Goal: Book appointment/travel/reservation

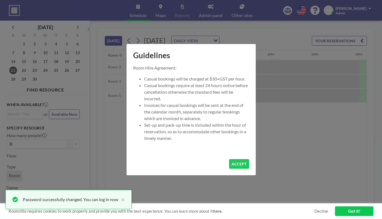
scroll to position [0, 500]
click at [229, 159] on button "ACCEPT" at bounding box center [239, 164] width 20 height 10
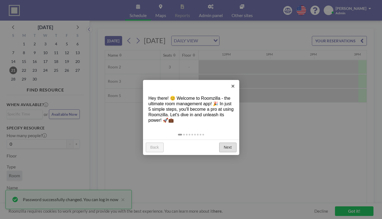
click at [223, 143] on link "Next" at bounding box center [227, 148] width 17 height 10
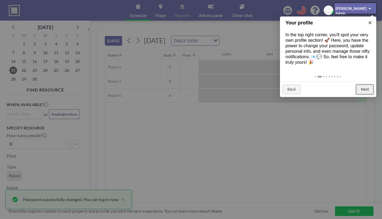
click at [361, 85] on link "Next" at bounding box center [364, 90] width 17 height 10
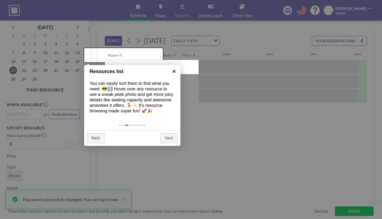
click at [176, 72] on link "×" at bounding box center [174, 71] width 12 height 12
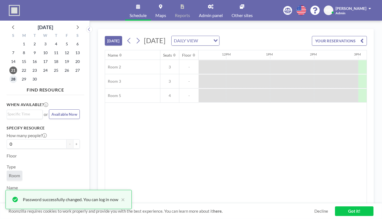
click at [12, 75] on span "28" at bounding box center [13, 79] width 8 height 8
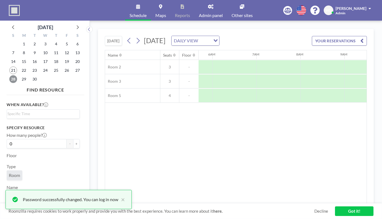
scroll to position [0, 247]
click at [340, 29] on div "[DATE] [DATE] DAILY VIEW Loading... YOUR RESERVATIONS" at bounding box center [236, 39] width 262 height 21
click at [340, 36] on button "YOUR RESERVATIONS" at bounding box center [339, 41] width 55 height 10
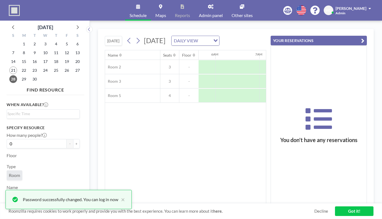
click at [340, 36] on button "YOUR RESERVATIONS" at bounding box center [318, 41] width 96 height 10
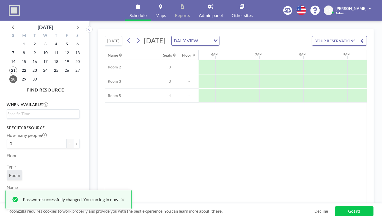
click at [344, 211] on link "Got it!" at bounding box center [354, 211] width 38 height 10
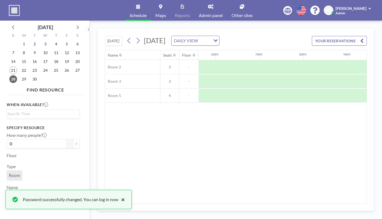
click at [118, 202] on button "×" at bounding box center [121, 199] width 7 height 7
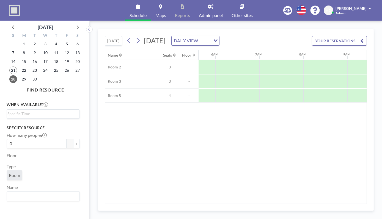
click at [214, 38] on div "[DATE] [DATE] DAILY VIEW Loading... YOUR RESERVATIONS" at bounding box center [236, 39] width 262 height 21
click at [213, 36] on div "DAILY VIEW" at bounding box center [191, 40] width 41 height 8
click at [215, 48] on li "WEEKLY VIEW" at bounding box center [211, 50] width 43 height 8
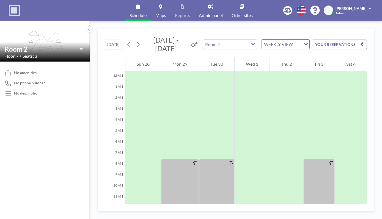
scroll to position [60, 0]
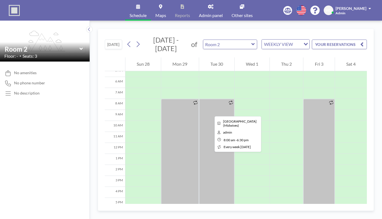
click at [168, 99] on div at bounding box center [179, 156] width 37 height 115
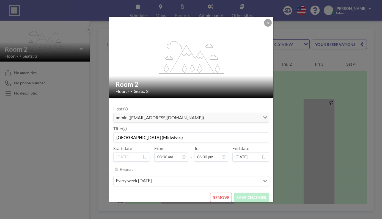
click at [230, 165] on div "Repeat every week [DATE] Loading..." at bounding box center [191, 176] width 156 height 23
click at [264, 27] on button at bounding box center [268, 23] width 8 height 8
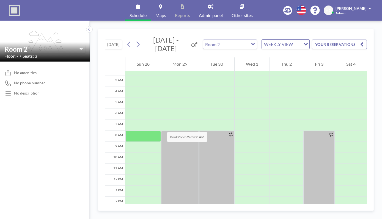
scroll to position [29, 0]
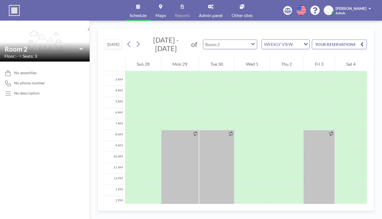
click at [206, 40] on input "text" at bounding box center [227, 44] width 48 height 9
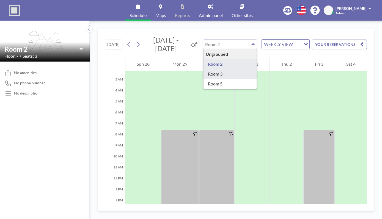
type input "Room 3"
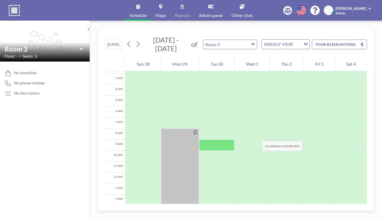
scroll to position [30, 0]
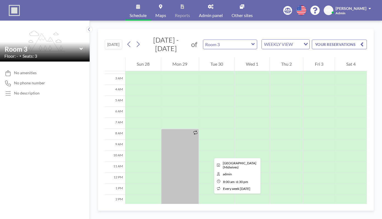
click at [166, 129] on div at bounding box center [179, 186] width 37 height 115
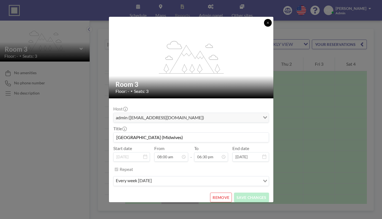
click at [264, 27] on button at bounding box center [268, 23] width 8 height 8
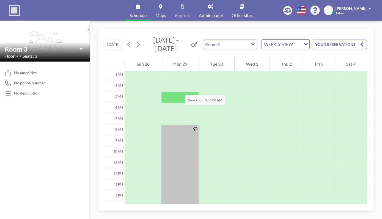
scroll to position [60, 0]
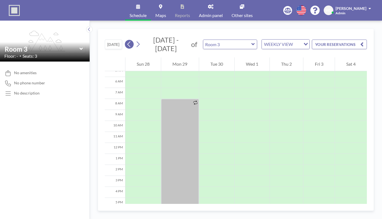
click at [127, 41] on icon at bounding box center [128, 44] width 3 height 6
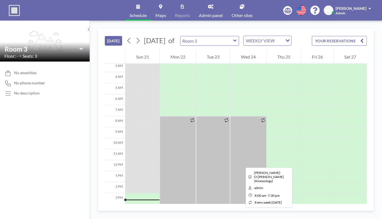
scroll to position [35, 0]
click at [196, 133] on div at bounding box center [213, 180] width 34 height 126
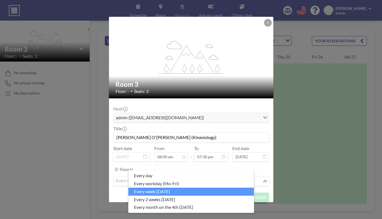
click at [195, 178] on input "Search for option" at bounding box center [188, 181] width 148 height 7
click at [199, 152] on div "Host admin ([EMAIL_ADDRESS][DOMAIN_NAME]) Loading... Title [PERSON_NAME] O'[PER…" at bounding box center [191, 145] width 156 height 85
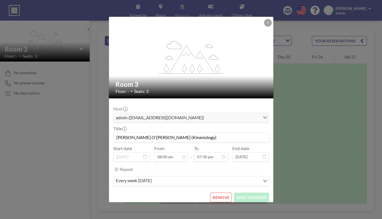
drag, startPoint x: 190, startPoint y: 129, endPoint x: 131, endPoint y: 123, distance: 60.0
click at [131, 126] on div "Title [PERSON_NAME] O'[PERSON_NAME] (Kinesiology)" at bounding box center [191, 134] width 156 height 16
click at [188, 193] on div "REMOVE SAVE CHANGES" at bounding box center [191, 198] width 156 height 10
click at [266, 24] on icon at bounding box center [267, 22] width 3 height 3
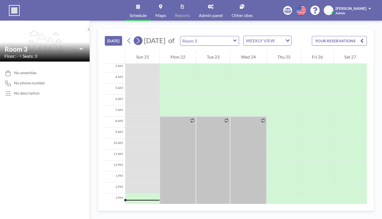
click at [135, 37] on icon at bounding box center [137, 41] width 5 height 8
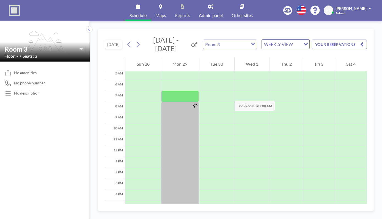
scroll to position [60, 0]
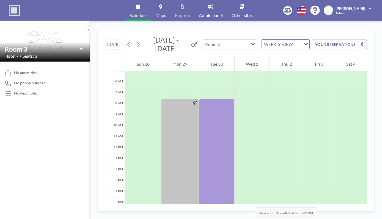
drag, startPoint x: 196, startPoint y: 65, endPoint x: 202, endPoint y: 163, distance: 97.8
click at [202, 163] on div at bounding box center [216, 165] width 35 height 132
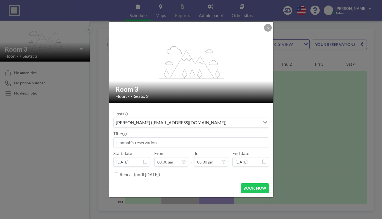
scroll to position [70, 0]
click at [153, 138] on input at bounding box center [191, 142] width 155 height 9
paste input "[PERSON_NAME] O'[PERSON_NAME] (Kinesiology)"
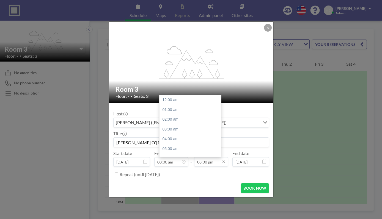
scroll to position [149, 0]
type input "[PERSON_NAME] O'[PERSON_NAME] (Kinesiology)"
click at [206, 157] on input "08:00 pm" at bounding box center [211, 161] width 34 height 9
click at [219, 157] on input "08:00 pm" at bounding box center [211, 161] width 34 height 9
drag, startPoint x: 203, startPoint y: 153, endPoint x: 188, endPoint y: 150, distance: 15.5
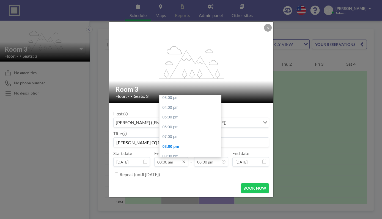
click at [188, 151] on div "Start date [DATE] From 08:00 am - To 08:00 pm 12:00 am 01:00 am 02:00 am 03:00 …" at bounding box center [191, 159] width 156 height 16
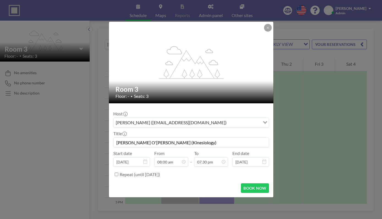
type input "08:00 pm"
click at [192, 168] on form "Host [PERSON_NAME] ([EMAIL_ADDRESS][DOMAIN_NAME]) Loading... Title [PERSON_NAME…" at bounding box center [191, 150] width 164 height 94
click at [160, 172] on label "Repeat (until [DATE])" at bounding box center [140, 174] width 40 height 5
click at [118, 173] on input "Repeat (until [DATE])" at bounding box center [117, 175] width 4 height 4
checkbox input "true"
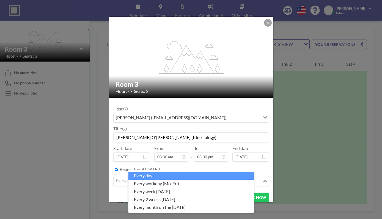
click at [170, 178] on input "Search for option" at bounding box center [188, 181] width 148 height 7
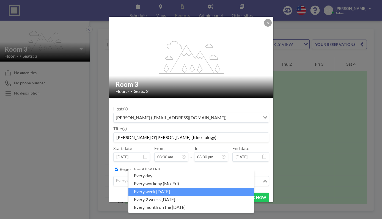
click at [167, 189] on li "every week [DATE]" at bounding box center [190, 192] width 125 height 8
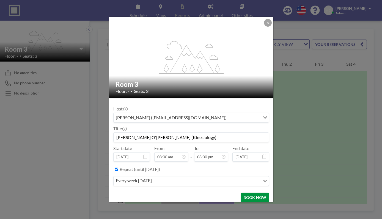
click at [241, 193] on button "BOOK NOW" at bounding box center [255, 198] width 28 height 10
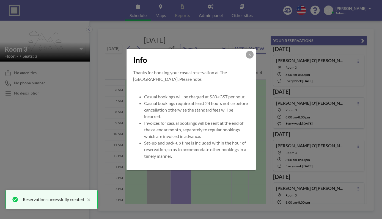
click at [232, 175] on div "Info Thanks for booking your casual reservation at The [GEOGRAPHIC_DATA]. Pleas…" at bounding box center [191, 109] width 382 height 219
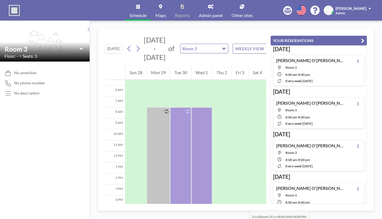
drag, startPoint x: 192, startPoint y: 67, endPoint x: 197, endPoint y: 166, distance: 99.9
click at [197, 166] on div at bounding box center [201, 173] width 21 height 132
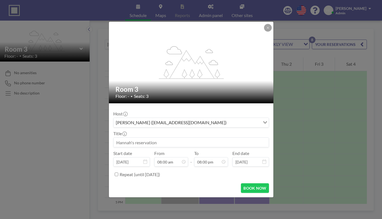
click at [165, 138] on input at bounding box center [191, 142] width 155 height 9
paste input "[PERSON_NAME] O'[PERSON_NAME] (Kinesiology)"
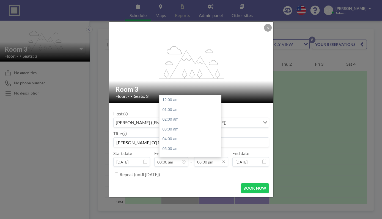
scroll to position [149, 0]
type input "[PERSON_NAME] O'[PERSON_NAME] (Kinesiology)"
click at [201, 157] on input "08:00 pm" at bounding box center [211, 161] width 34 height 9
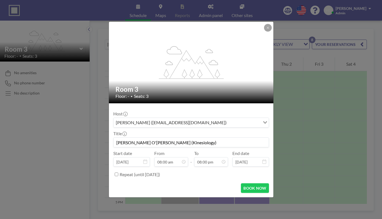
click at [160, 172] on label "Repeat (until [DATE])" at bounding box center [140, 174] width 40 height 5
click at [118, 173] on input "Repeat (until [DATE])" at bounding box center [117, 175] width 4 height 4
checkbox input "true"
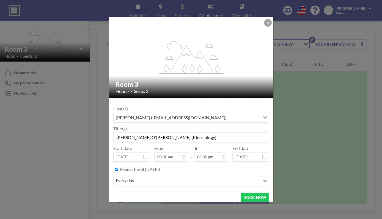
click at [229, 176] on div "every day Loading..." at bounding box center [191, 181] width 156 height 10
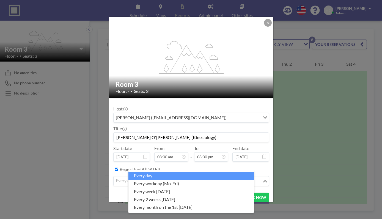
click at [228, 178] on input "Search for option" at bounding box center [188, 181] width 148 height 7
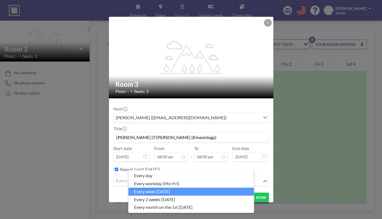
click at [216, 188] on li "every week [DATE]" at bounding box center [190, 192] width 125 height 8
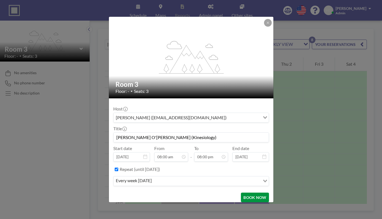
click at [244, 193] on button "BOOK NOW" at bounding box center [255, 198] width 28 height 10
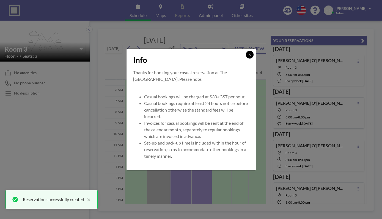
click at [246, 59] on button at bounding box center [250, 55] width 8 height 8
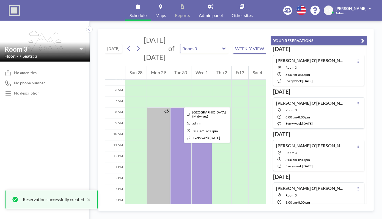
click at [147, 107] on div at bounding box center [158, 164] width 23 height 115
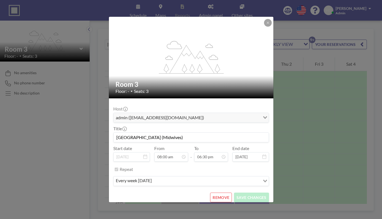
click at [217, 193] on button "REMOVE" at bounding box center [221, 198] width 22 height 10
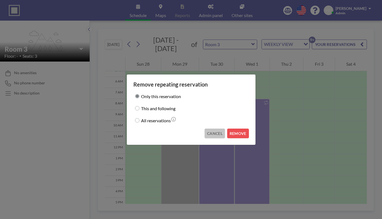
click at [205, 130] on button "CANCEL" at bounding box center [214, 134] width 20 height 10
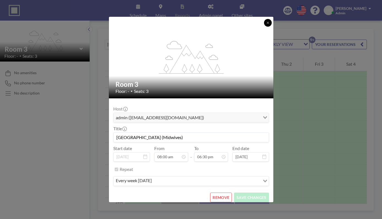
click at [264, 27] on button at bounding box center [268, 23] width 8 height 8
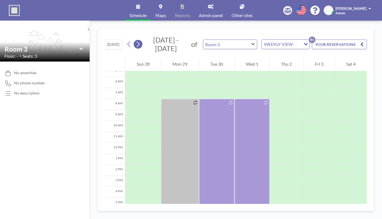
click at [134, 40] on button at bounding box center [138, 44] width 9 height 9
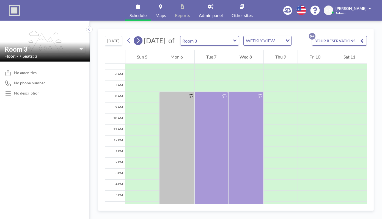
scroll to position [60, 0]
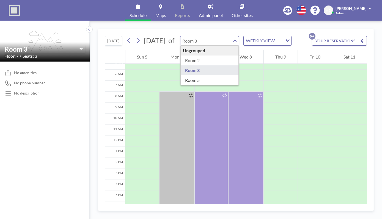
click at [192, 36] on input "text" at bounding box center [206, 40] width 53 height 9
type input "Room 2"
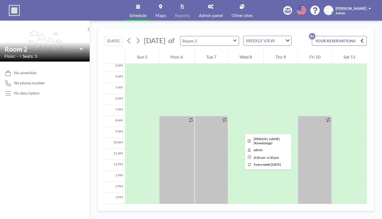
scroll to position [31, 0]
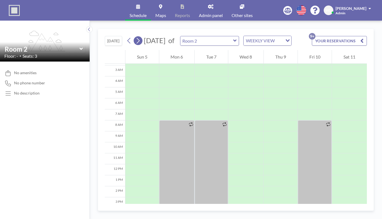
click at [135, 37] on icon at bounding box center [137, 41] width 5 height 8
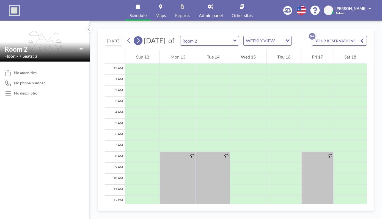
scroll to position [60, 0]
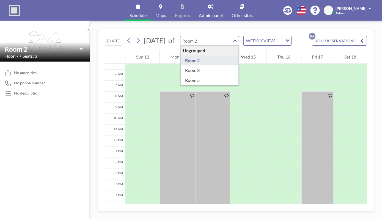
click at [180, 36] on input "text" at bounding box center [206, 40] width 53 height 9
type input "Room 5"
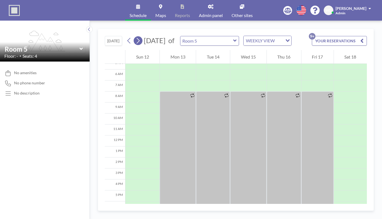
click at [134, 36] on button at bounding box center [138, 40] width 9 height 9
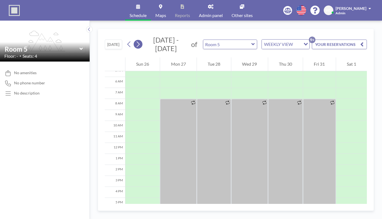
click at [134, 40] on button at bounding box center [138, 44] width 9 height 9
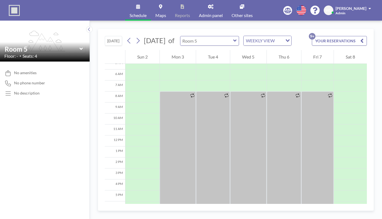
click at [198, 36] on input "text" at bounding box center [206, 40] width 53 height 9
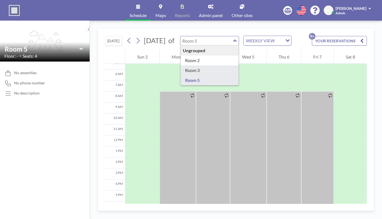
type input "Room 3"
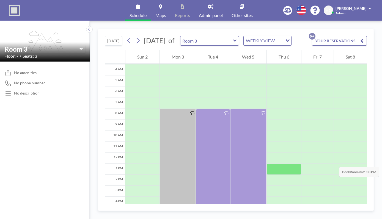
scroll to position [41, 0]
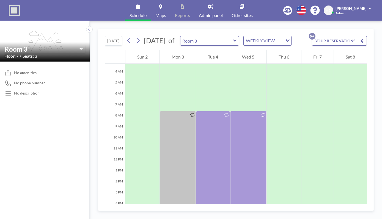
click at [105, 36] on button "[DATE]" at bounding box center [113, 41] width 17 height 10
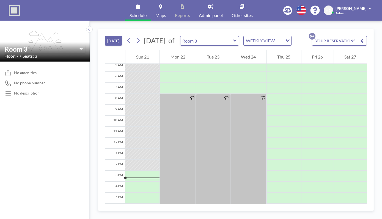
scroll to position [60, 0]
click at [206, 10] on link "Admin panel" at bounding box center [210, 10] width 33 height 21
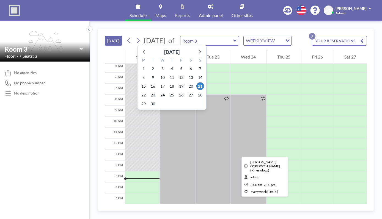
scroll to position [60, 0]
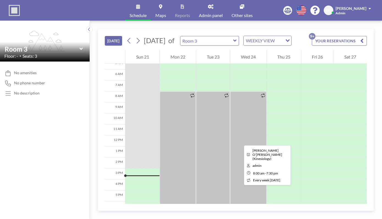
click at [196, 115] on div at bounding box center [213, 155] width 34 height 126
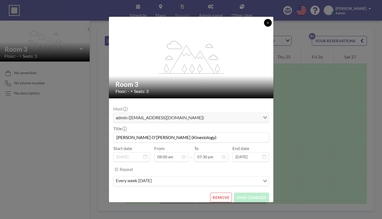
click at [266, 24] on icon at bounding box center [267, 22] width 3 height 3
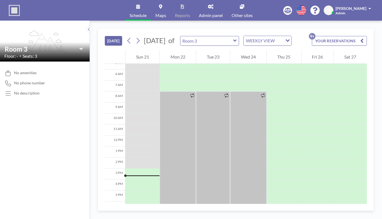
click at [105, 29] on div "TODAY September 2025 of Room 3 WEEKLY VIEW Loading... YOUR RESERVATIONS 9+" at bounding box center [236, 39] width 262 height 21
click at [105, 36] on button "[DATE]" at bounding box center [113, 41] width 17 height 10
